Goal: Information Seeking & Learning: Find specific fact

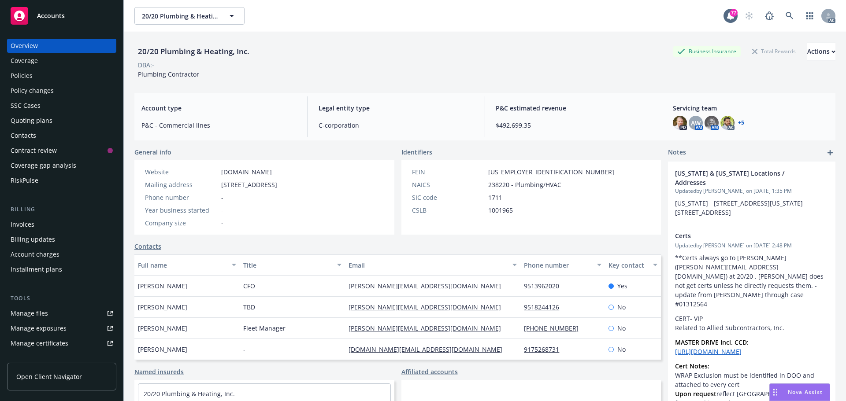
click at [18, 75] on div "Policies" at bounding box center [22, 76] width 22 height 14
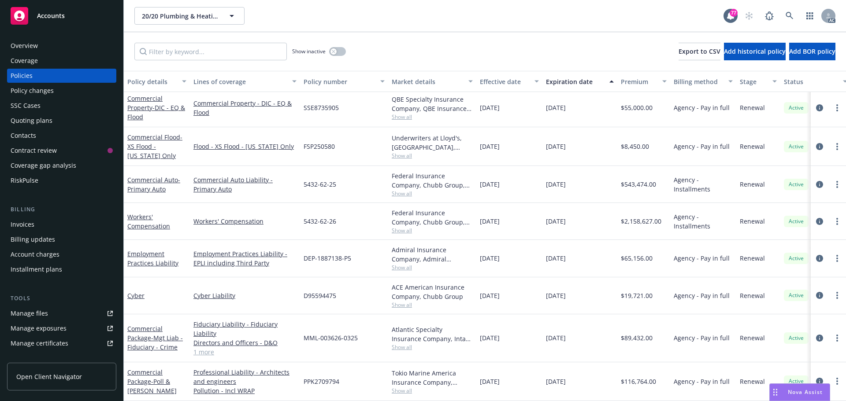
scroll to position [294, 0]
click at [203, 348] on link "1 more" at bounding box center [244, 352] width 103 height 9
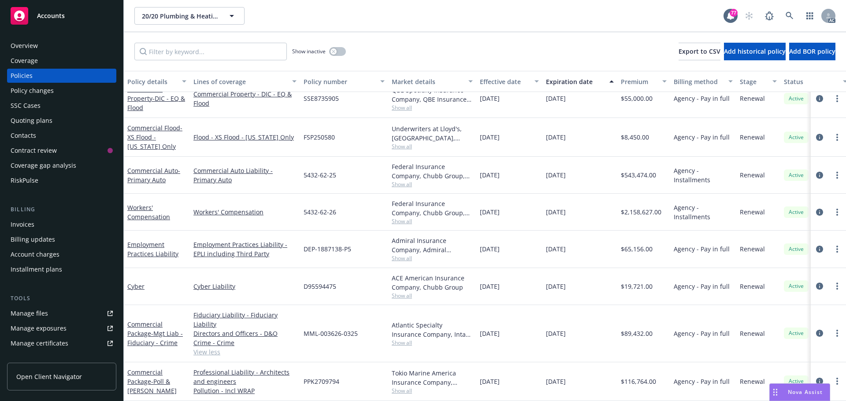
scroll to position [303, 0]
drag, startPoint x: 341, startPoint y: 374, endPoint x: 301, endPoint y: 374, distance: 40.5
click at [301, 374] on div "PPK2709794" at bounding box center [344, 382] width 88 height 39
copy span "PPK2709794"
click at [401, 387] on span "Show all" at bounding box center [432, 390] width 81 height 7
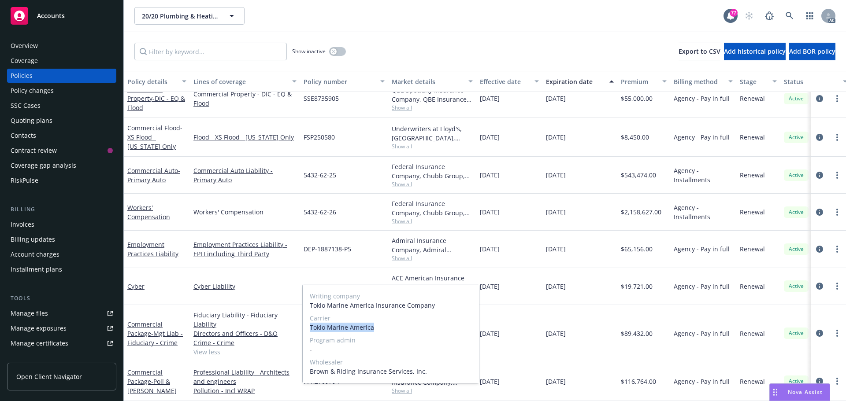
drag, startPoint x: 375, startPoint y: 328, endPoint x: 310, endPoint y: 327, distance: 65.2
click at [310, 327] on span "Tokio Marine America" at bounding box center [391, 327] width 162 height 9
copy span "Tokio Marine America"
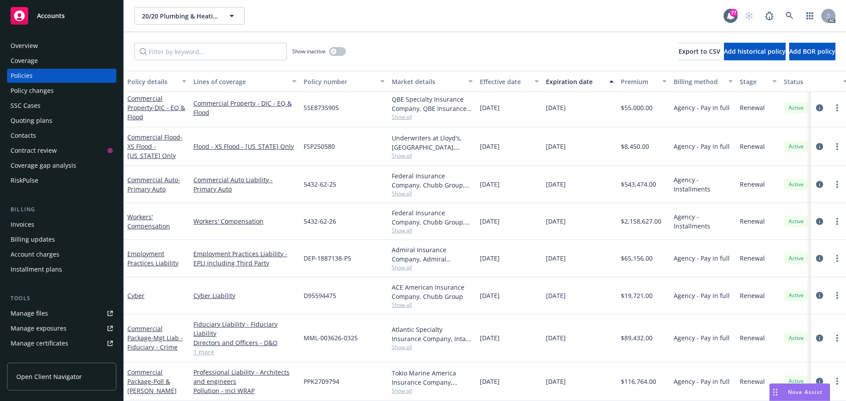
scroll to position [294, 0]
click at [786, 17] on icon at bounding box center [790, 16] width 8 height 8
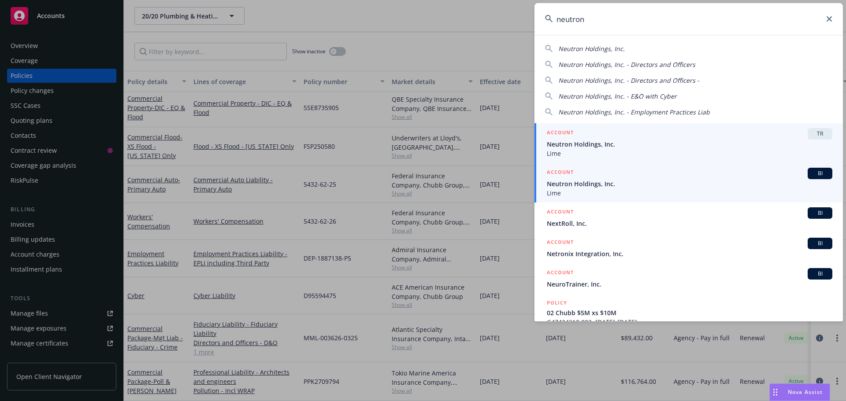
type input "neutron"
click at [600, 182] on span "Neutron Holdings, Inc." at bounding box center [690, 183] width 286 height 9
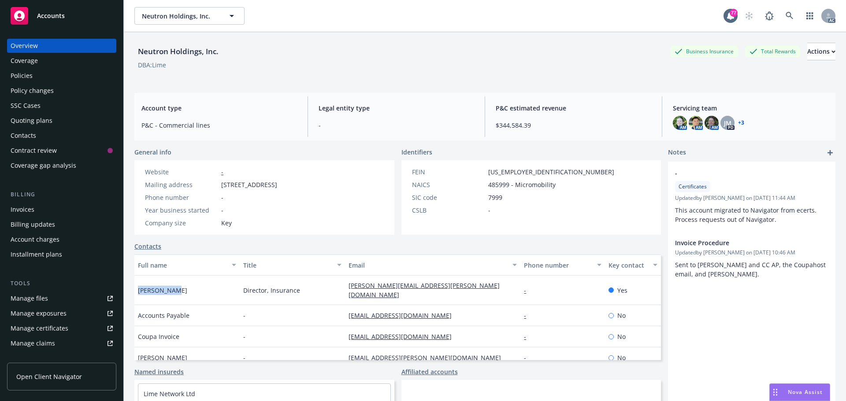
drag, startPoint x: 179, startPoint y: 287, endPoint x: 138, endPoint y: 287, distance: 41.4
click at [138, 287] on div "[PERSON_NAME]" at bounding box center [186, 291] width 105 height 30
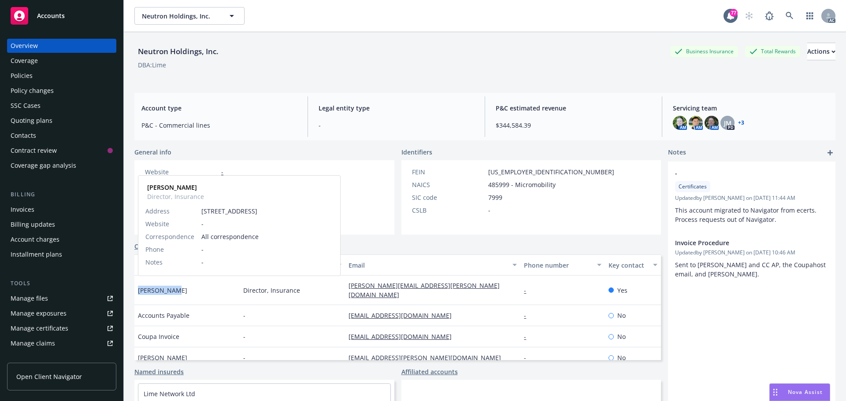
copy span "[PERSON_NAME]"
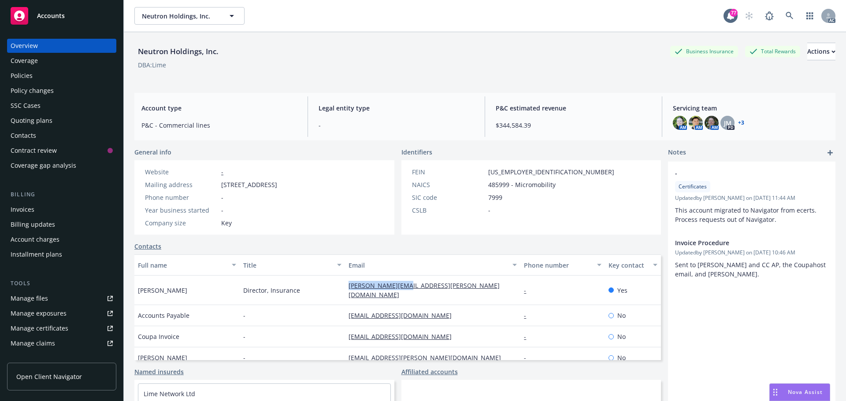
drag, startPoint x: 410, startPoint y: 290, endPoint x: 341, endPoint y: 289, distance: 68.8
click at [345, 289] on div "[PERSON_NAME][EMAIL_ADDRESS][PERSON_NAME][DOMAIN_NAME]" at bounding box center [432, 291] width 175 height 30
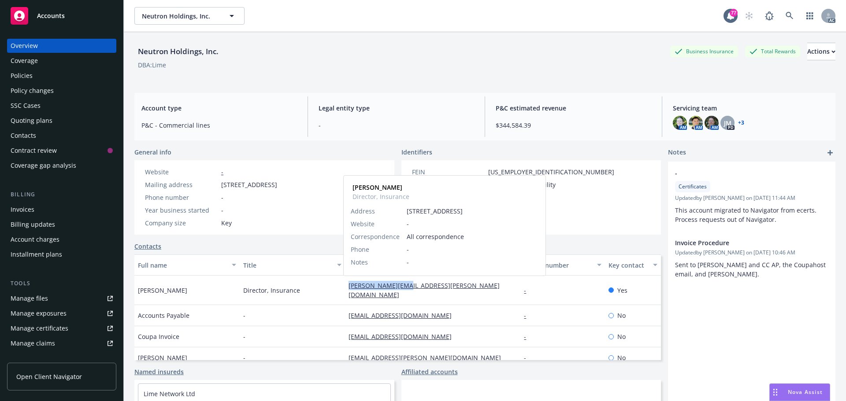
copy link "[PERSON_NAME][EMAIL_ADDRESS][PERSON_NAME][DOMAIN_NAME]"
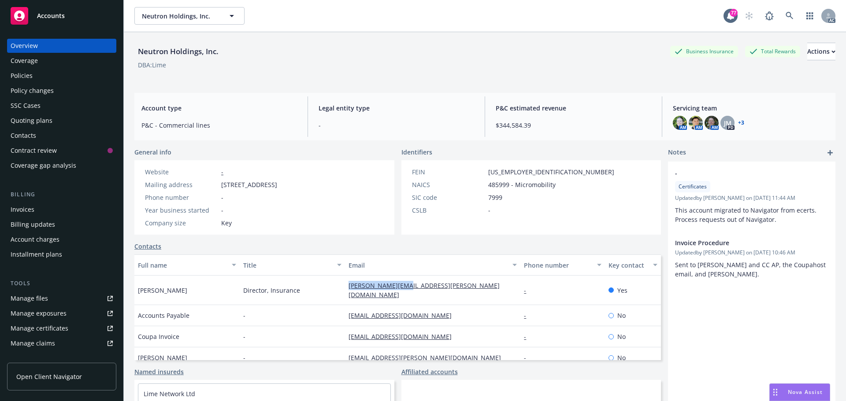
click at [41, 76] on div "Policies" at bounding box center [62, 76] width 102 height 14
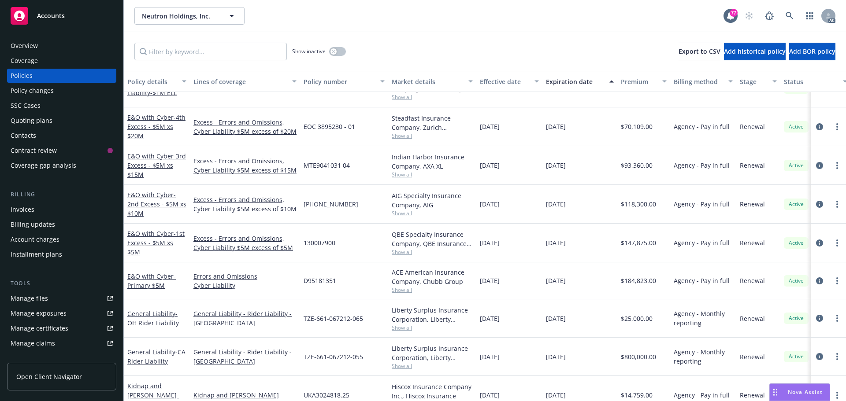
scroll to position [324, 0]
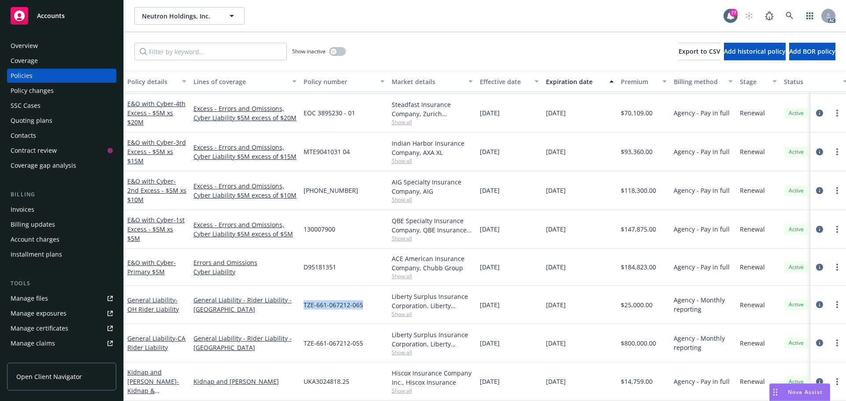
drag, startPoint x: 364, startPoint y: 296, endPoint x: 302, endPoint y: 299, distance: 61.7
click at [302, 299] on div "TZE-661-067212-065" at bounding box center [344, 305] width 88 height 38
drag, startPoint x: 314, startPoint y: 298, endPoint x: 366, endPoint y: 338, distance: 65.3
click at [366, 338] on div "TZE-661-067212-055" at bounding box center [344, 343] width 88 height 38
drag, startPoint x: 364, startPoint y: 335, endPoint x: 304, endPoint y: 337, distance: 60.0
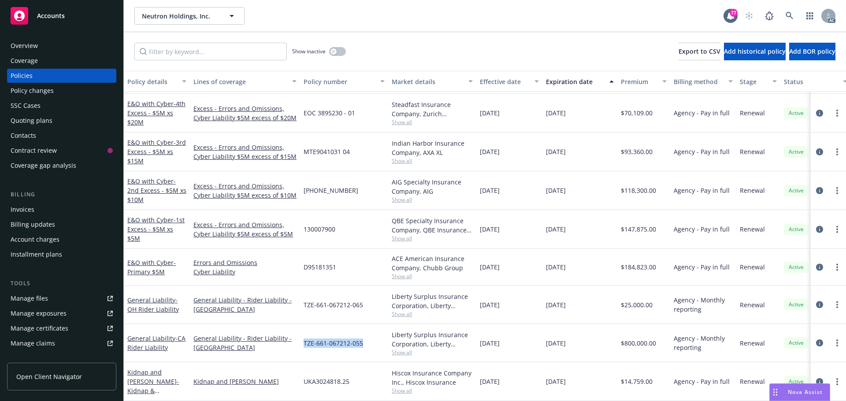
click at [304, 337] on div "TZE-661-067212-055" at bounding box center [344, 343] width 88 height 38
drag, startPoint x: 304, startPoint y: 337, endPoint x: 289, endPoint y: 307, distance: 33.5
click at [289, 307] on link "General Liability - Rider Liability - [GEOGRAPHIC_DATA]" at bounding box center [244, 305] width 103 height 19
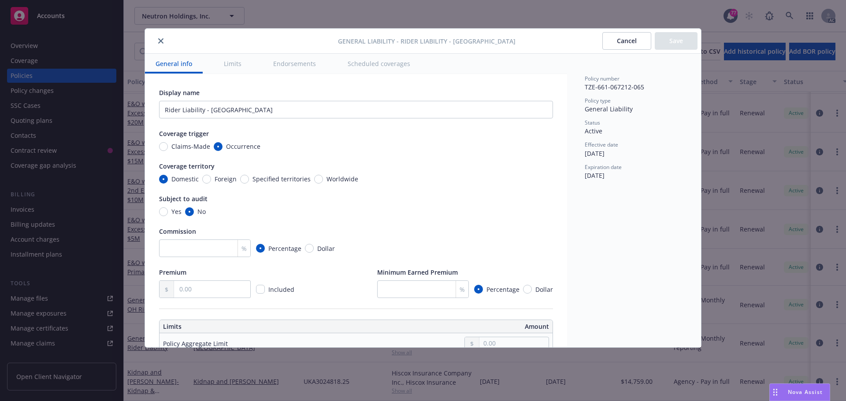
click at [160, 38] on icon "close" at bounding box center [160, 40] width 5 height 5
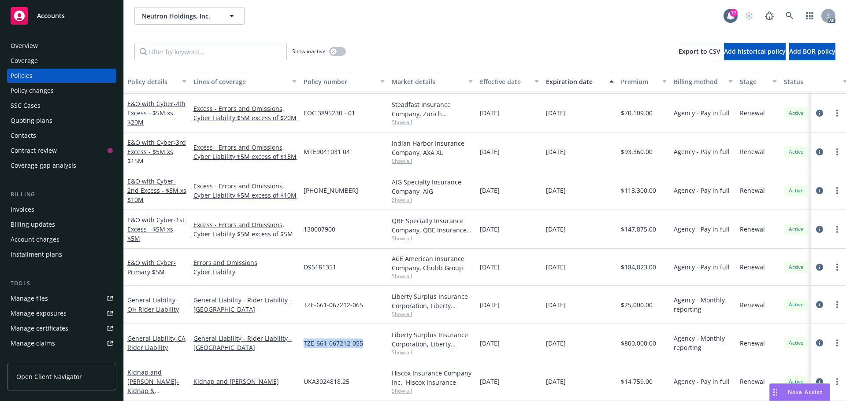
drag, startPoint x: 364, startPoint y: 339, endPoint x: 311, endPoint y: 336, distance: 52.6
click at [303, 338] on div "TZE-661-067212-055" at bounding box center [344, 343] width 88 height 38
copy span "TZE-661-067212-055"
click at [401, 349] on span "Show all" at bounding box center [432, 352] width 81 height 7
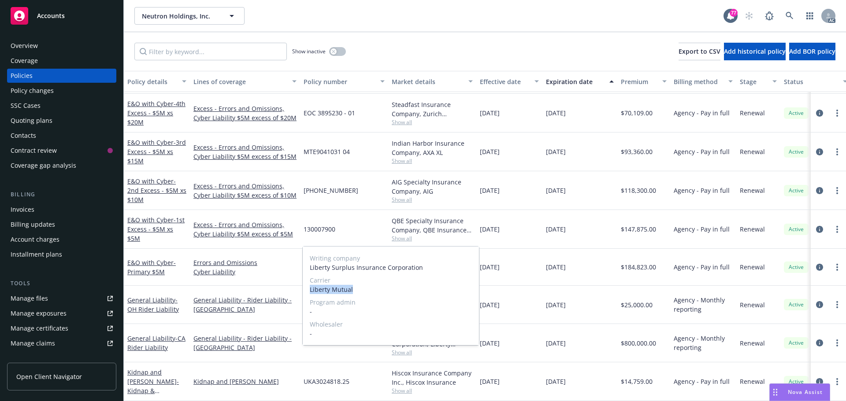
drag, startPoint x: 356, startPoint y: 287, endPoint x: 306, endPoint y: 289, distance: 49.4
click at [306, 289] on div "Writing company Liberty Surplus Insurance Corporation Carrier Liberty Mutual Pr…" at bounding box center [391, 296] width 176 height 99
copy span "Liberty Mutual"
